Goal: Task Accomplishment & Management: Complete application form

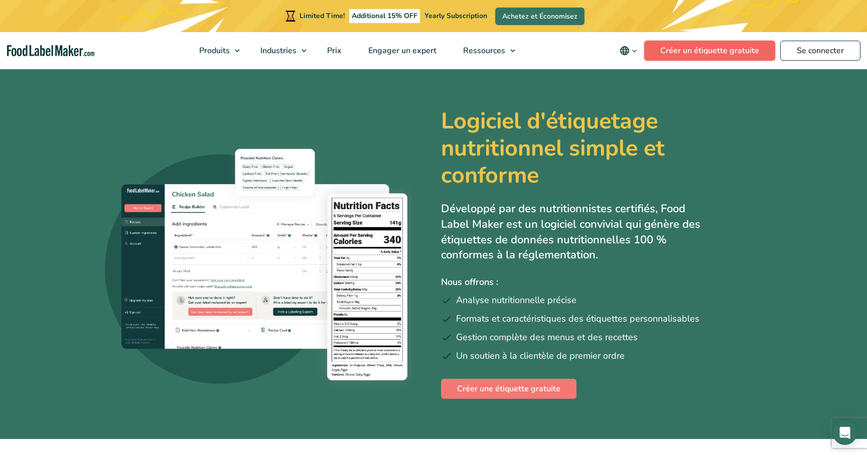
click at [668, 44] on link "Créer un étiquette gratuite" at bounding box center [709, 51] width 131 height 20
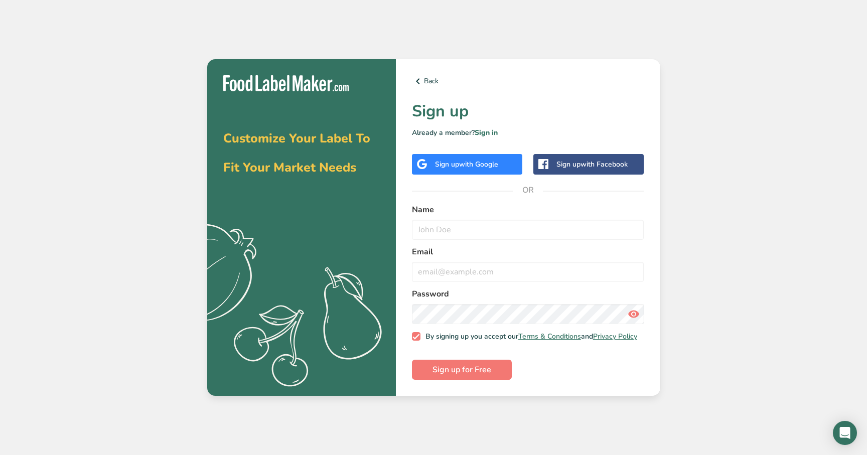
click at [552, 216] on div "Name" at bounding box center [528, 222] width 232 height 36
click at [549, 220] on input "text" at bounding box center [528, 230] width 232 height 20
